Goal: Information Seeking & Learning: Check status

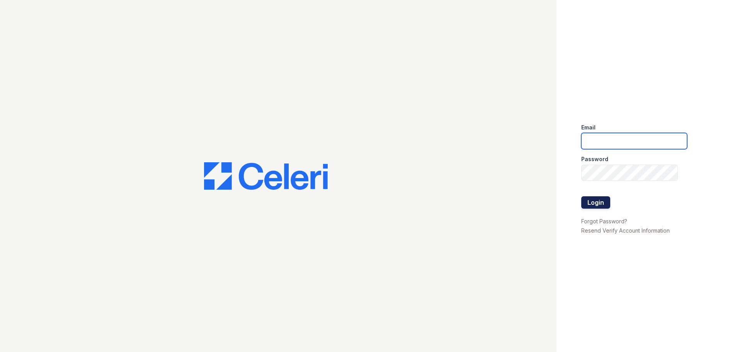
type input "[EMAIL_ADDRESS][DOMAIN_NAME]"
click at [607, 201] on button "Login" at bounding box center [595, 202] width 29 height 12
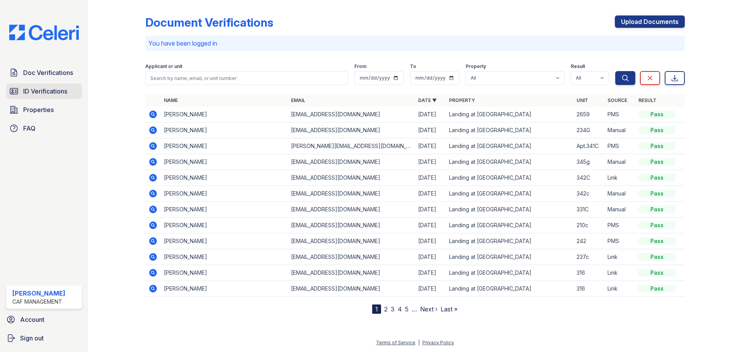
click at [56, 95] on span "ID Verifications" at bounding box center [45, 91] width 44 height 9
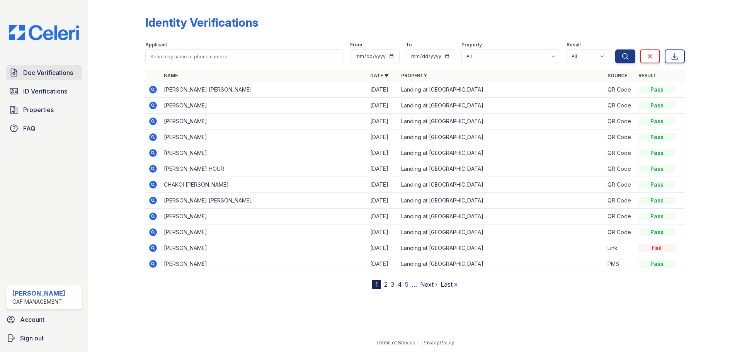
click at [53, 73] on span "Doc Verifications" at bounding box center [48, 72] width 50 height 9
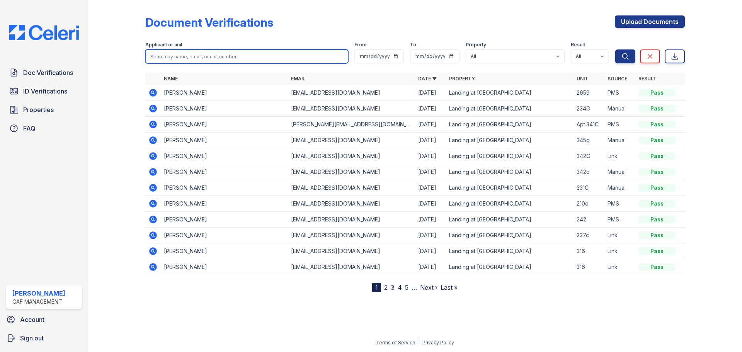
drag, startPoint x: 181, startPoint y: 54, endPoint x: 177, endPoint y: 56, distance: 5.0
click at [181, 54] on input "search" at bounding box center [246, 56] width 203 height 14
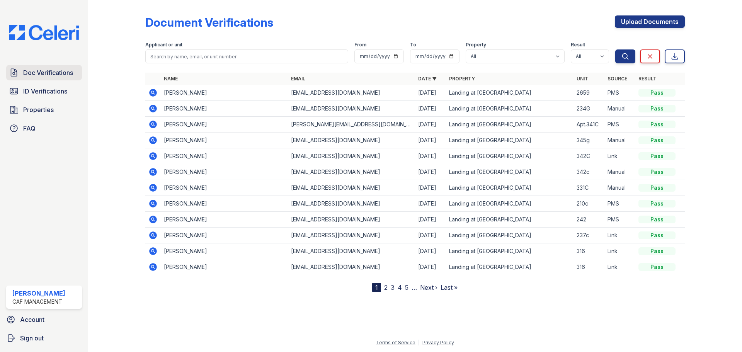
click at [48, 79] on link "Doc Verifications" at bounding box center [44, 72] width 76 height 15
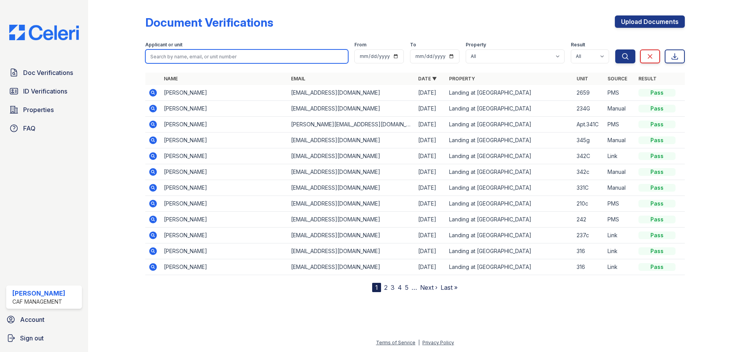
click at [161, 58] on input "search" at bounding box center [246, 56] width 203 height 14
type input "oso"
click at [615, 49] on button "Search" at bounding box center [625, 56] width 20 height 14
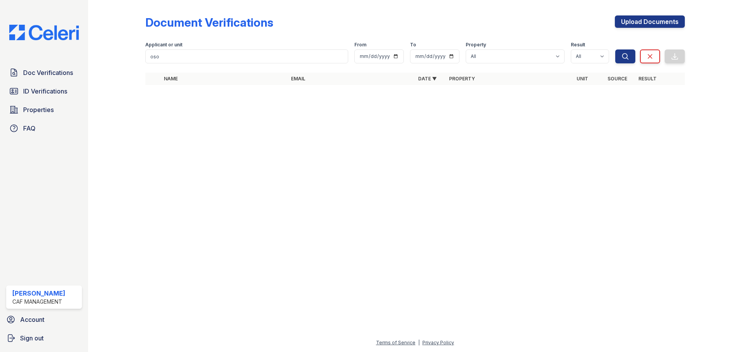
click at [63, 63] on div "Doc Verifications ID Verifications Properties FAQ Sharon Perez CAF Management A…" at bounding box center [44, 176] width 88 height 352
click at [63, 70] on span "Doc Verifications" at bounding box center [48, 72] width 50 height 9
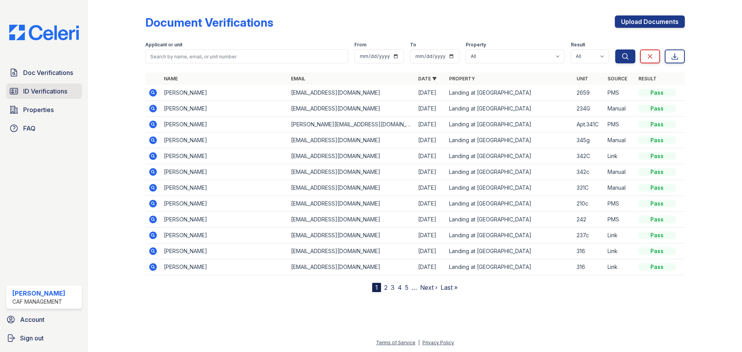
click at [66, 85] on link "ID Verifications" at bounding box center [44, 90] width 76 height 15
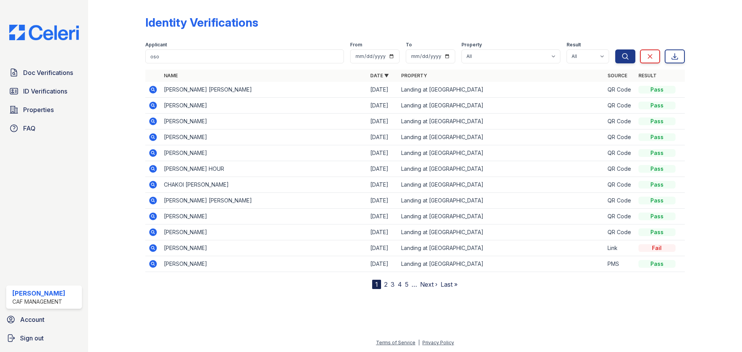
type input "oso"
click at [615, 49] on button "Search" at bounding box center [625, 56] width 20 height 14
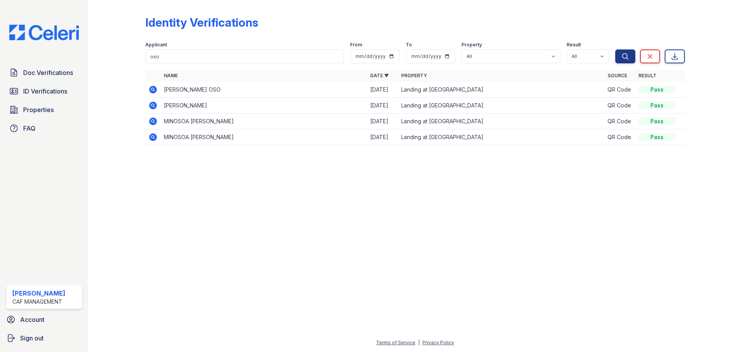
click at [151, 93] on icon at bounding box center [152, 89] width 9 height 9
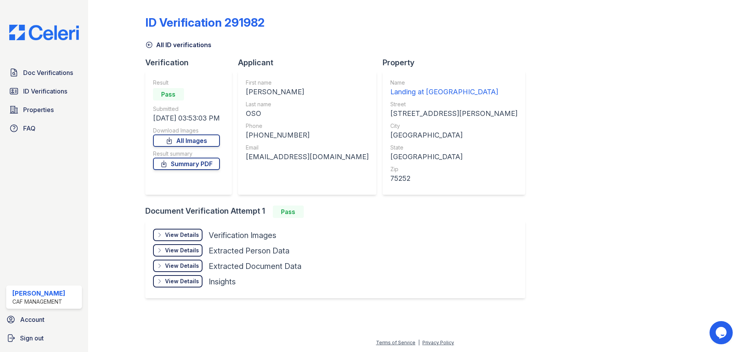
click at [186, 236] on div "View Details" at bounding box center [182, 235] width 34 height 8
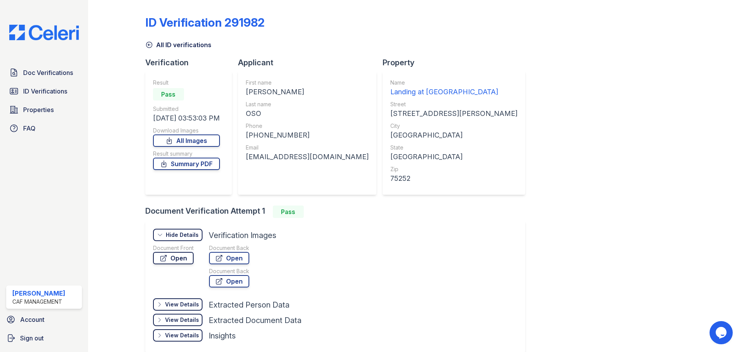
click at [177, 260] on link "Open" at bounding box center [173, 258] width 41 height 12
click at [36, 89] on span "ID Verifications" at bounding box center [45, 91] width 44 height 9
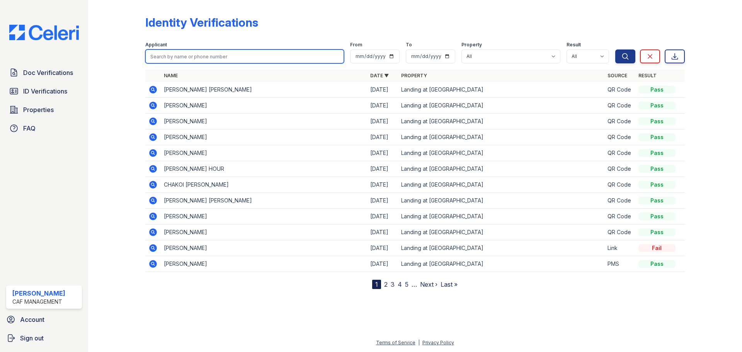
click at [175, 60] on input "search" at bounding box center [244, 56] width 199 height 14
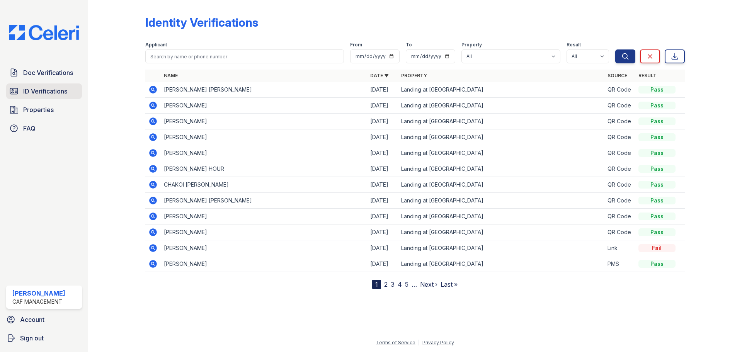
click at [36, 94] on span "ID Verifications" at bounding box center [45, 91] width 44 height 9
click at [41, 92] on span "ID Verifications" at bounding box center [45, 91] width 44 height 9
click at [189, 56] on input "search" at bounding box center [244, 56] width 199 height 14
type input "Oluwatosinmile"
click at [615, 49] on button "Search" at bounding box center [625, 56] width 20 height 14
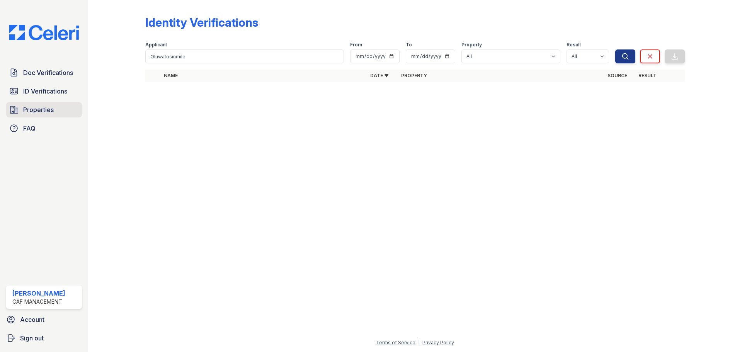
click at [36, 115] on link "Properties" at bounding box center [44, 109] width 76 height 15
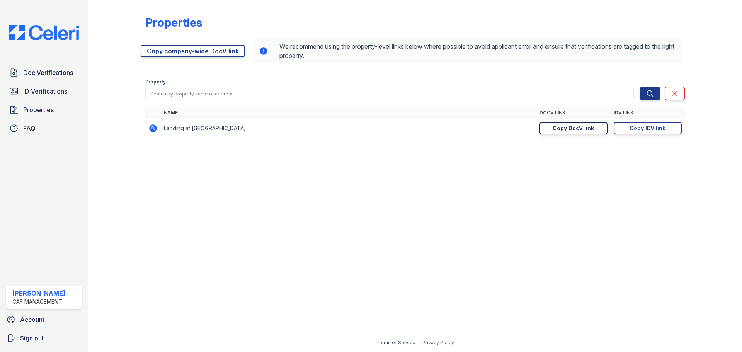
click at [593, 130] on div "Copy DocV link" at bounding box center [573, 128] width 41 height 8
click at [640, 123] on link "Copy IDV link Copy link" at bounding box center [648, 128] width 68 height 12
click at [578, 131] on div "Copy DocV link" at bounding box center [573, 128] width 41 height 8
click at [643, 127] on div "Copy IDV link" at bounding box center [647, 128] width 36 height 8
click at [18, 94] on icon at bounding box center [13, 91] width 9 height 9
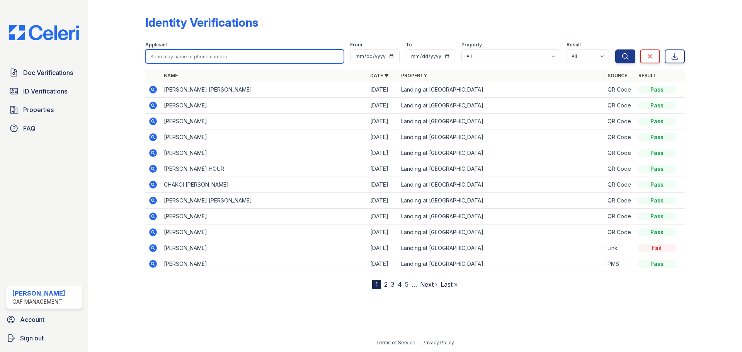
click at [197, 52] on input "search" at bounding box center [244, 56] width 199 height 14
type input "oso"
click at [615, 49] on button "Search" at bounding box center [625, 56] width 20 height 14
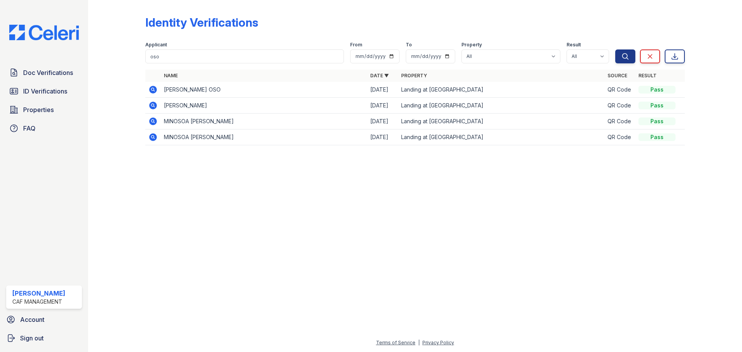
click at [153, 92] on icon at bounding box center [153, 90] width 8 height 8
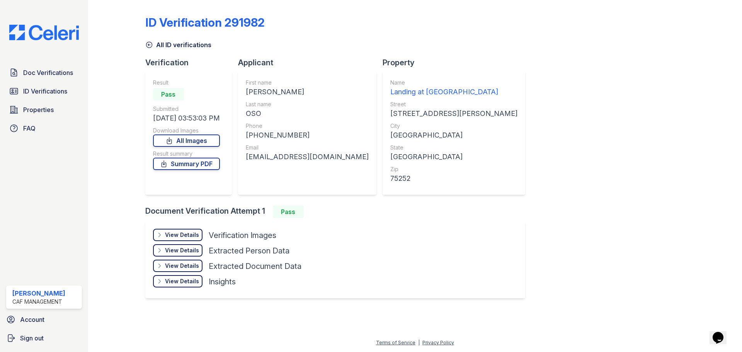
click at [191, 232] on div "View Details" at bounding box center [182, 235] width 34 height 8
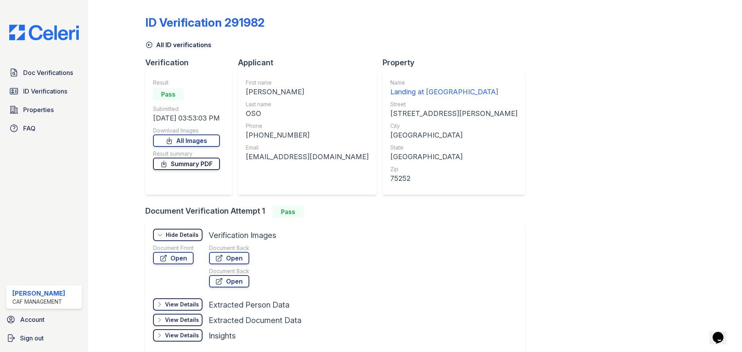
click at [199, 163] on link "Summary PDF" at bounding box center [186, 164] width 67 height 12
